Goal: Task Accomplishment & Management: Use online tool/utility

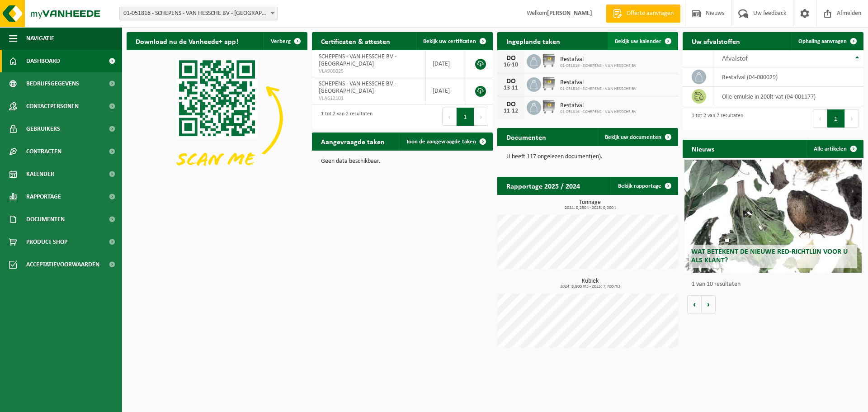
click at [645, 41] on span "Bekijk uw kalender" at bounding box center [638, 41] width 47 height 6
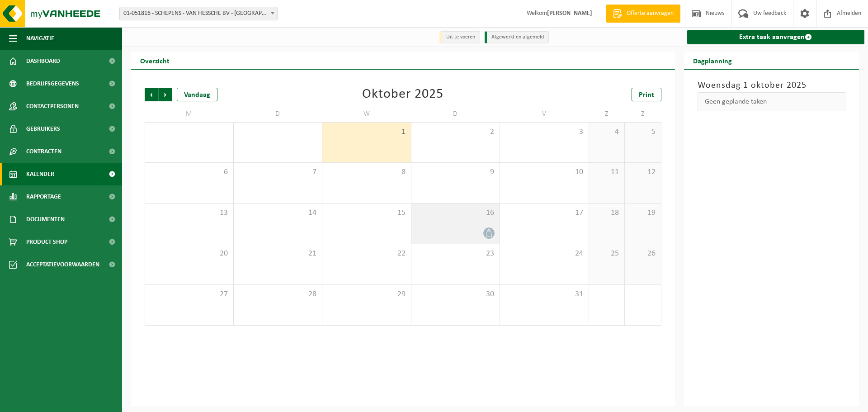
click at [489, 235] on icon at bounding box center [489, 233] width 8 height 8
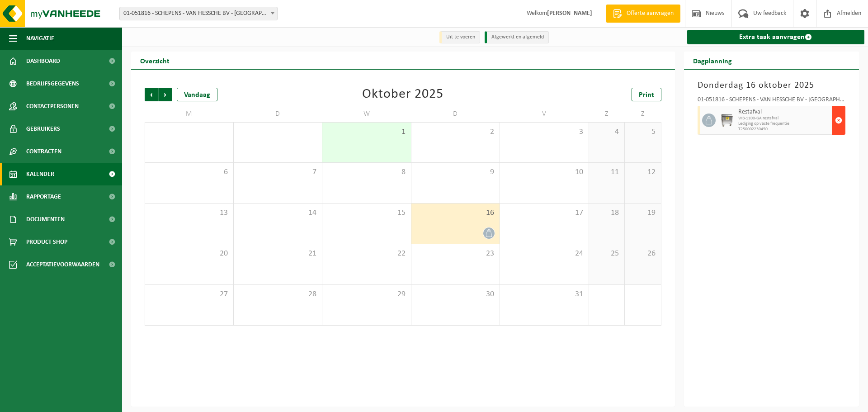
click at [840, 120] on span "button" at bounding box center [838, 120] width 7 height 18
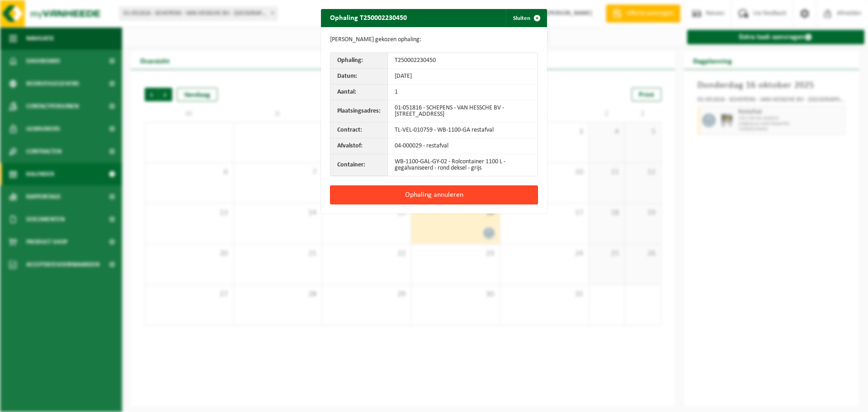
click at [441, 195] on button "Ophaling annuleren" at bounding box center [434, 194] width 208 height 19
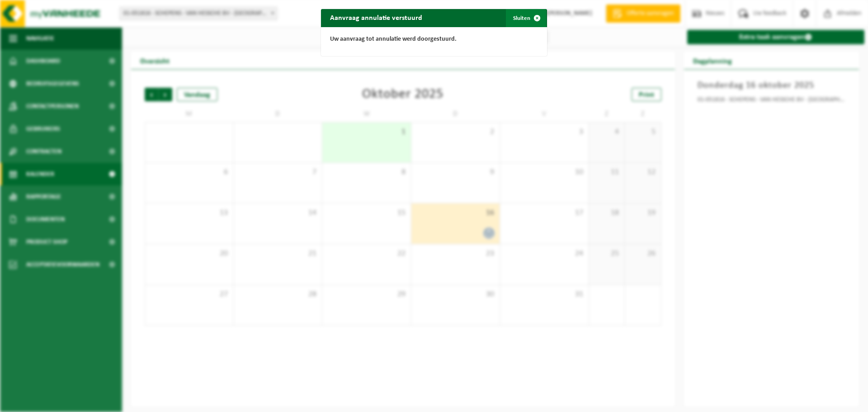
click at [534, 16] on span "button" at bounding box center [537, 18] width 18 height 18
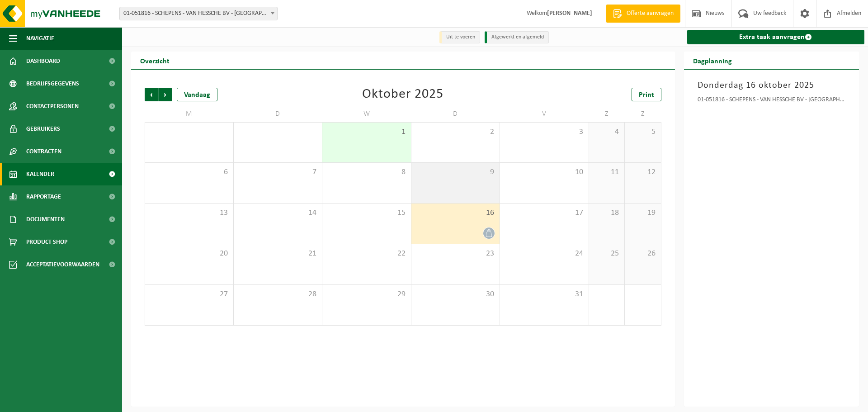
click at [467, 179] on div "9" at bounding box center [456, 183] width 89 height 40
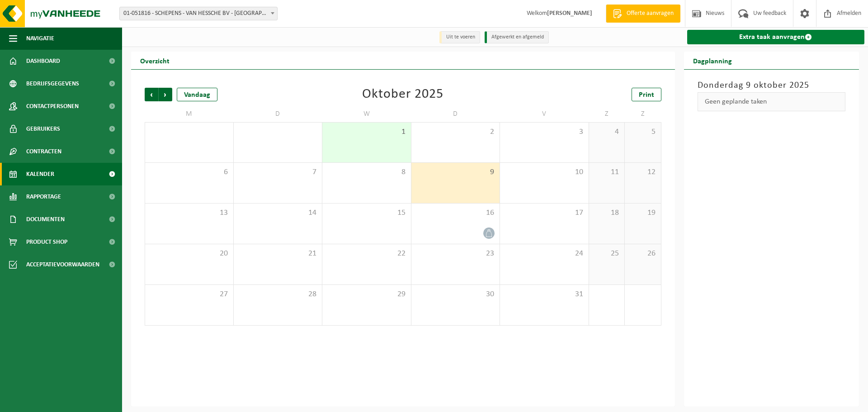
click at [808, 35] on span at bounding box center [808, 36] width 7 height 7
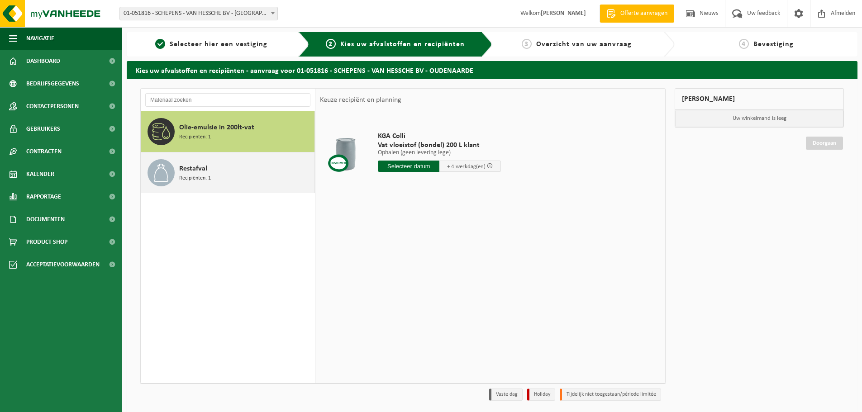
click at [187, 173] on span "Restafval" at bounding box center [193, 168] width 28 height 11
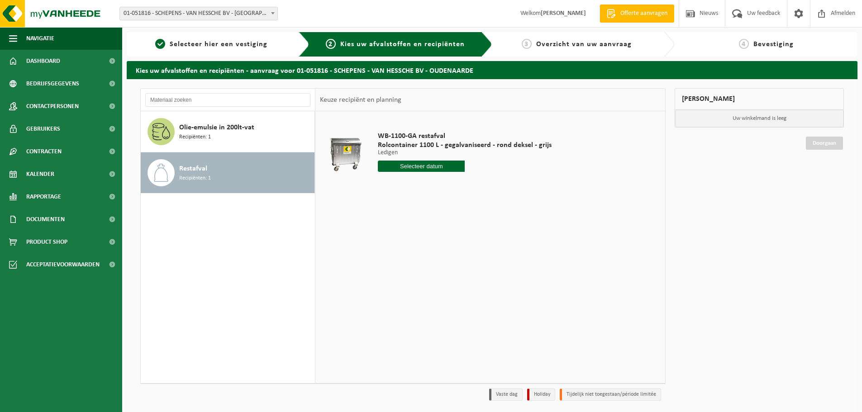
click at [425, 165] on input "text" at bounding box center [421, 166] width 87 height 11
click at [434, 233] on div "9" at bounding box center [434, 232] width 16 height 14
type input "Van 2025-10-09"
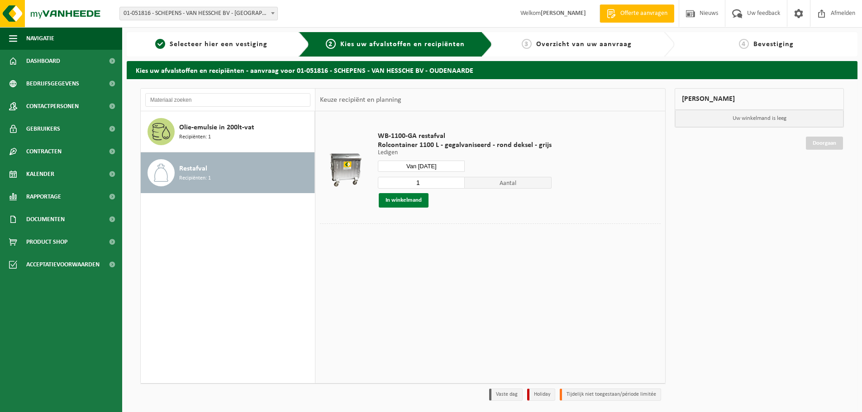
click at [401, 200] on button "In winkelmand" at bounding box center [404, 200] width 50 height 14
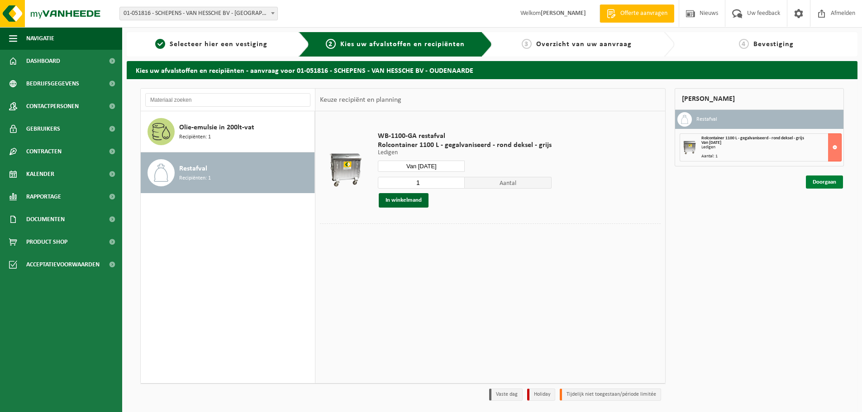
click at [822, 180] on link "Doorgaan" at bounding box center [824, 182] width 37 height 13
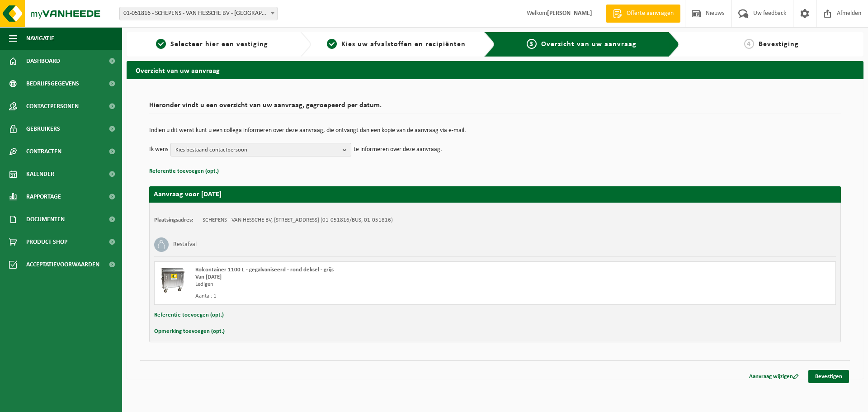
click at [344, 149] on b "button" at bounding box center [347, 149] width 8 height 13
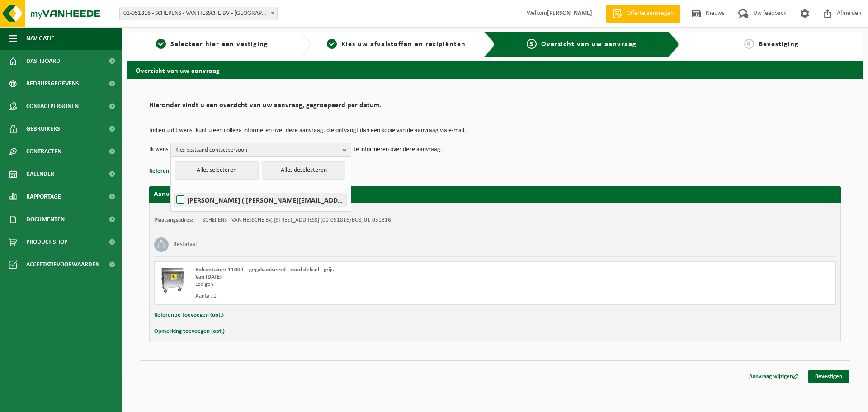
click at [181, 200] on label "Tommy Schepens ( tommy.schepens@telenet.be )" at bounding box center [261, 200] width 172 height 14
click at [173, 189] on input "Tommy Schepens ( tommy.schepens@telenet.be )" at bounding box center [173, 188] width 0 height 0
checkbox input "true"
click at [218, 169] on button "Alles selecteren" at bounding box center [217, 170] width 84 height 18
click at [516, 170] on p "Referentie toevoegen (opt.)" at bounding box center [495, 172] width 692 height 12
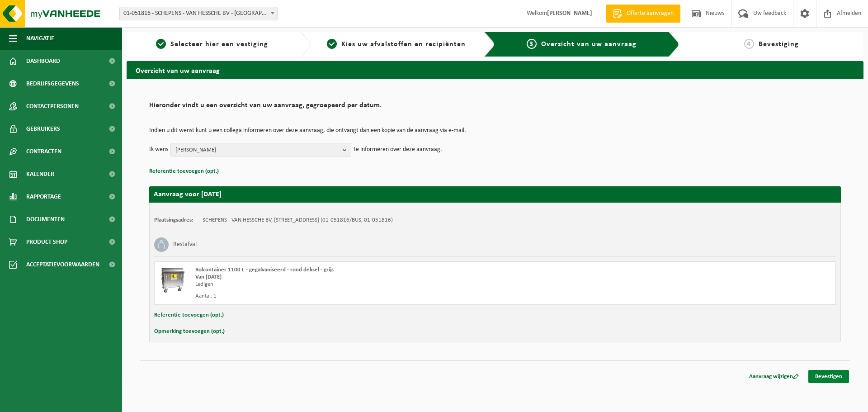
click at [834, 375] on link "Bevestigen" at bounding box center [829, 376] width 41 height 13
